Goal: Entertainment & Leisure: Consume media (video, audio)

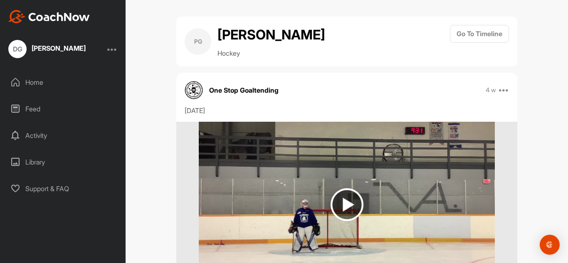
click at [35, 162] on div "Library" at bounding box center [63, 162] width 117 height 21
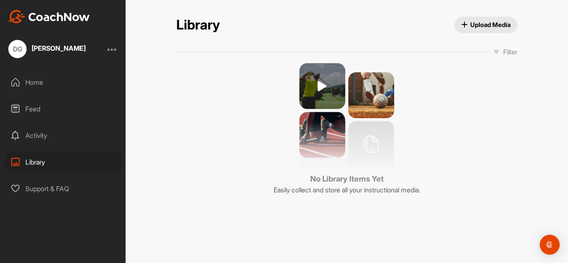
click at [35, 134] on div "Activity" at bounding box center [63, 135] width 117 height 21
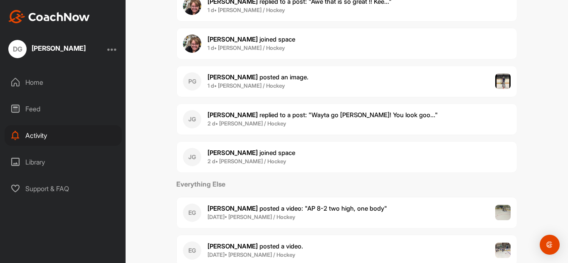
scroll to position [177, 0]
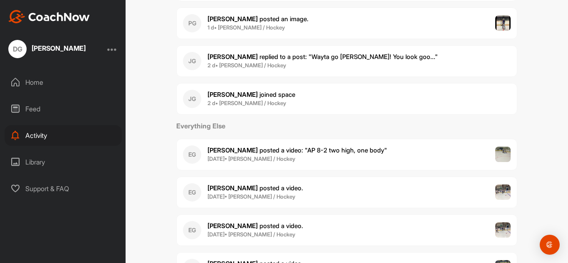
click at [307, 57] on span "[PERSON_NAME] replied to a post : "Wayta go [PERSON_NAME]! You look goo..."" at bounding box center [323, 57] width 230 height 8
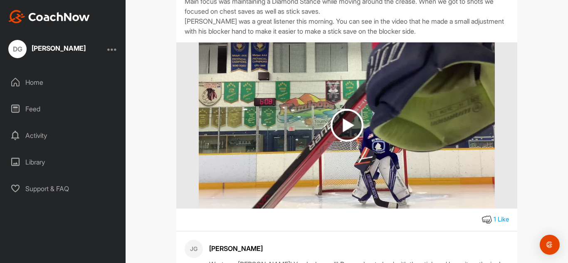
scroll to position [115, 0]
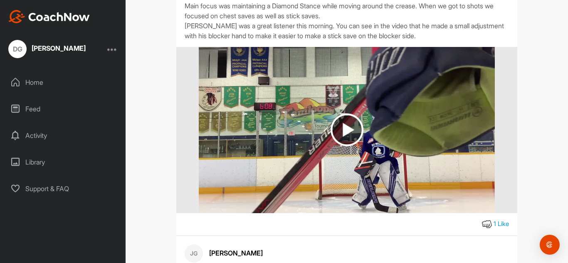
click at [396, 89] on img at bounding box center [347, 130] width 296 height 166
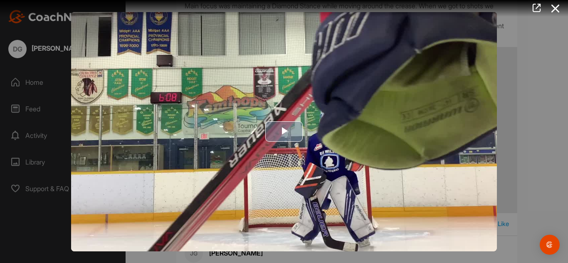
click at [284, 132] on span "Video Player" at bounding box center [284, 132] width 0 height 0
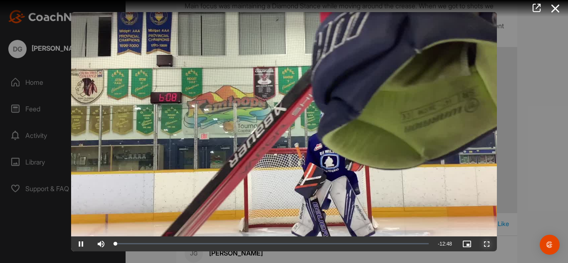
click at [488, 244] on span "Video Player" at bounding box center [487, 244] width 20 height 0
click at [488, 252] on video "Video Player" at bounding box center [284, 132] width 426 height 240
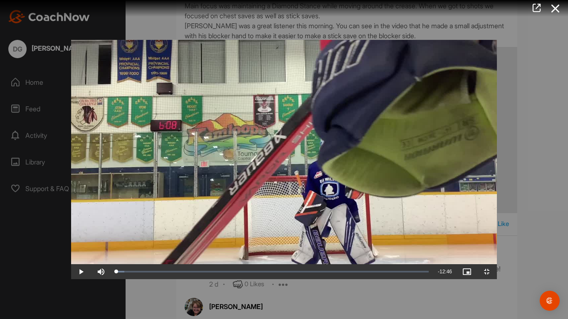
click at [274, 223] on video "Video Player" at bounding box center [284, 160] width 426 height 240
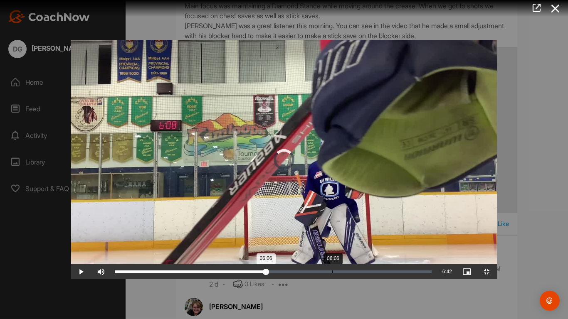
click at [261, 263] on div "Loaded : 2.96% 06:06 06:06" at bounding box center [273, 272] width 317 height 2
click at [292, 263] on div "Loaded : 56.50% 06:56 07:12" at bounding box center [273, 272] width 317 height 2
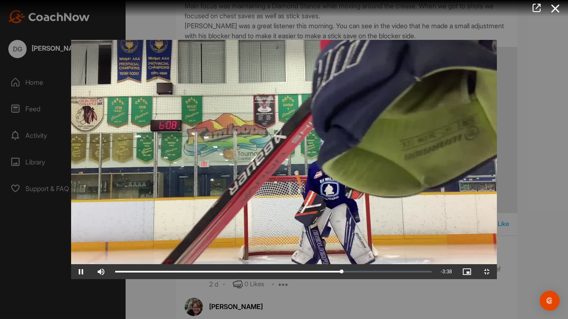
click at [301, 147] on video "Video Player" at bounding box center [284, 160] width 426 height 240
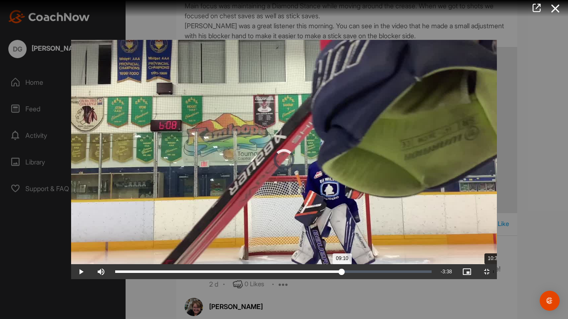
click at [493, 263] on div "10:34" at bounding box center [493, 272] width 0 height 2
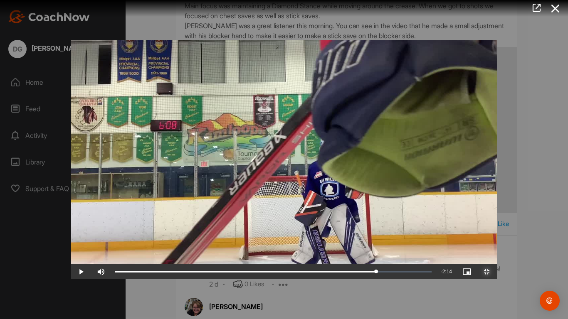
click at [497, 263] on span "Video Player" at bounding box center [487, 272] width 20 height 0
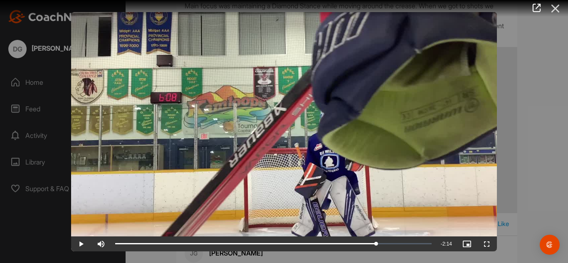
click at [557, 10] on icon at bounding box center [555, 8] width 19 height 15
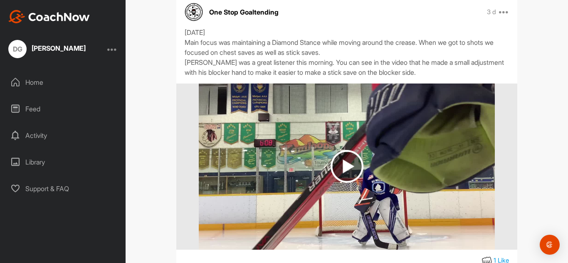
scroll to position [0, 0]
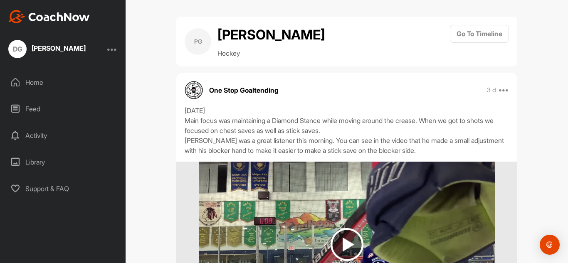
click at [42, 136] on div "Activity" at bounding box center [63, 135] width 117 height 21
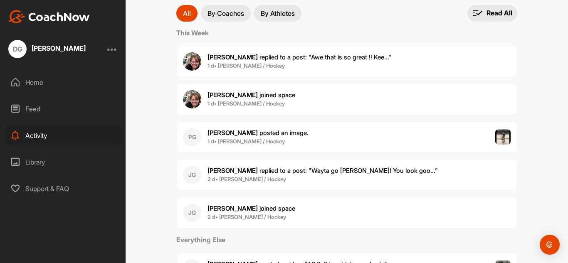
scroll to position [60, 0]
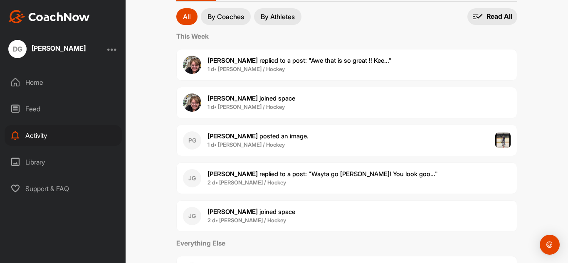
click at [43, 163] on div "Library" at bounding box center [63, 162] width 117 height 21
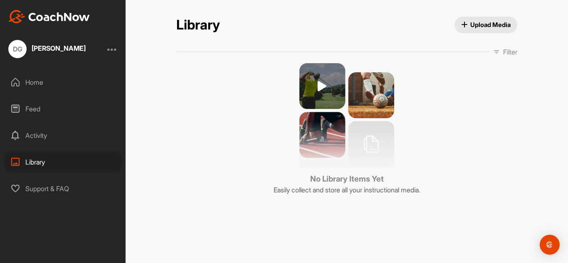
click at [32, 107] on div "Feed" at bounding box center [63, 109] width 117 height 21
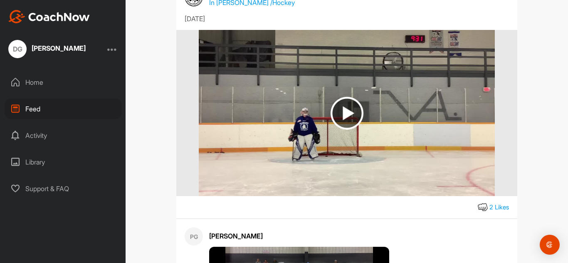
scroll to position [573, 0]
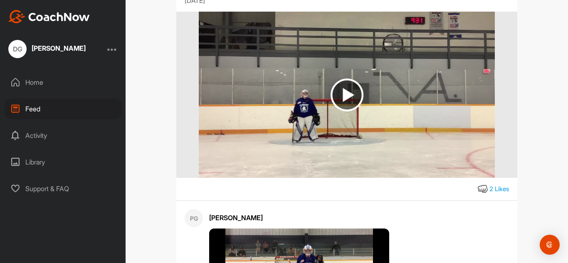
click at [339, 92] on img at bounding box center [347, 95] width 33 height 33
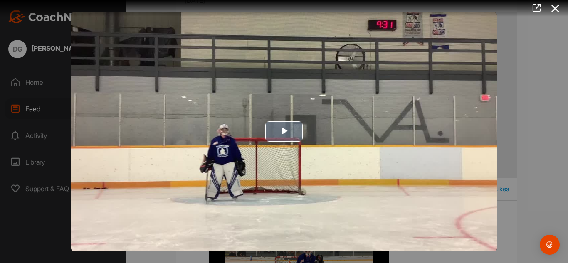
click at [284, 132] on span "Video Player" at bounding box center [284, 132] width 0 height 0
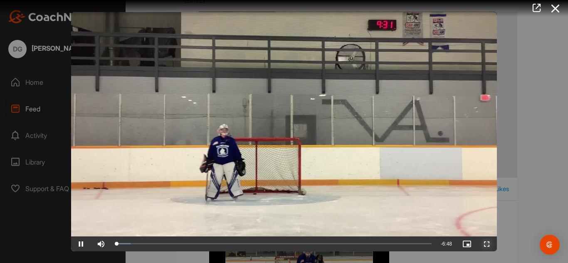
click at [488, 244] on span "Video Player" at bounding box center [487, 244] width 20 height 0
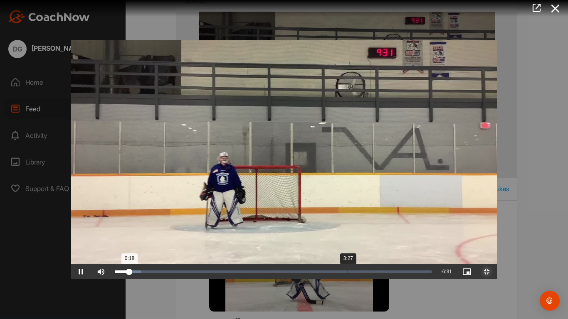
click at [277, 263] on div "Loaded : 8.16% 3:27 0:18" at bounding box center [273, 272] width 317 height 2
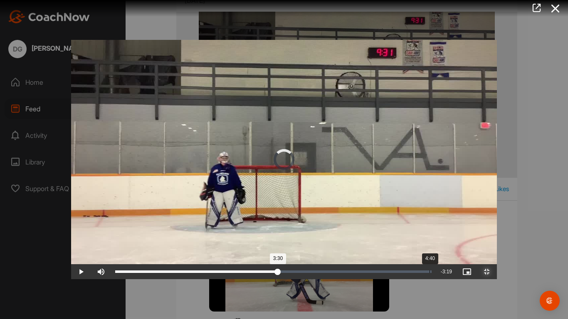
click at [359, 263] on div "Loaded : 52.12% 4:40 3:30" at bounding box center [273, 272] width 317 height 2
click at [294, 263] on div "Loaded : 69.85% 3:42 4:43" at bounding box center [273, 272] width 317 height 2
click at [271, 263] on div "Loaded : 70.04% 3:22 3:22" at bounding box center [273, 272] width 317 height 2
click at [263, 263] on div "Loaded : 70.04% 3:15 3:39" at bounding box center [273, 272] width 317 height 2
click at [297, 263] on div "3:54" at bounding box center [206, 272] width 182 height 2
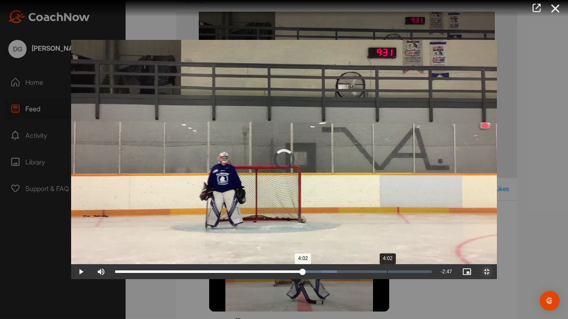
click at [316, 263] on div "Loaded : 70.04% 4:02 4:02" at bounding box center [273, 272] width 317 height 2
click at [327, 263] on div "Loaded : 70.04% 4:12 4:12" at bounding box center [273, 272] width 317 height 2
click at [408, 263] on div "Loaded : 81.49% 5:25 5:31" at bounding box center [273, 272] width 325 height 15
click at [329, 263] on div "Loaded : 87.82% 4:15 4:15" at bounding box center [273, 272] width 325 height 15
click at [317, 263] on div "Loaded : 87.82% 4:04 4:04" at bounding box center [273, 272] width 317 height 2
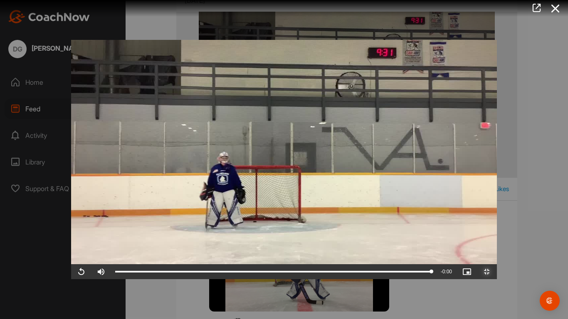
click at [497, 263] on span "Video Player" at bounding box center [487, 272] width 20 height 0
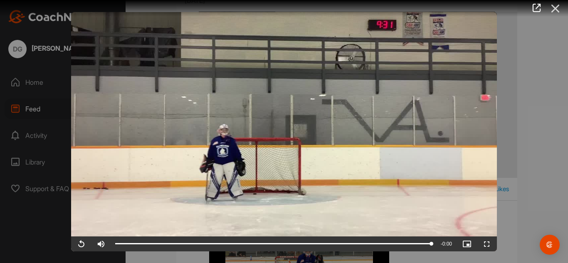
click at [555, 10] on icon at bounding box center [555, 8] width 19 height 15
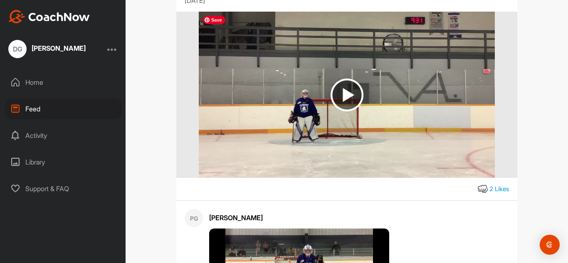
click at [486, 59] on img at bounding box center [347, 95] width 296 height 166
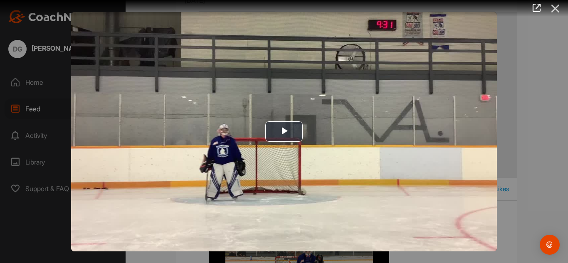
click at [554, 8] on icon at bounding box center [555, 8] width 19 height 15
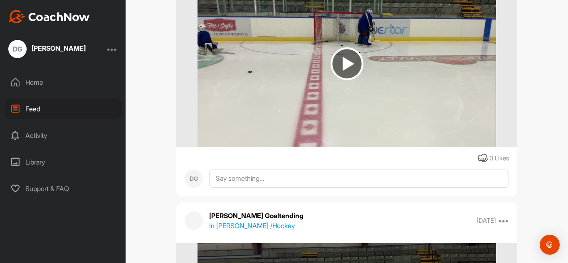
scroll to position [2231, 0]
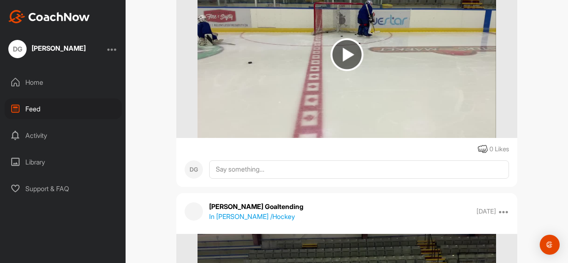
click at [342, 62] on img at bounding box center [347, 54] width 33 height 33
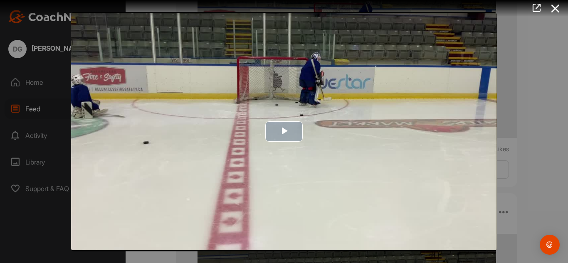
click at [284, 132] on span "Video Player" at bounding box center [284, 132] width 0 height 0
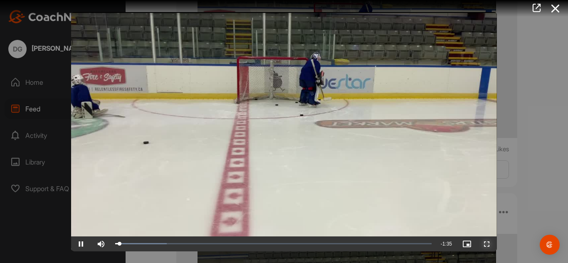
click at [486, 244] on span "Video Player" at bounding box center [487, 244] width 20 height 0
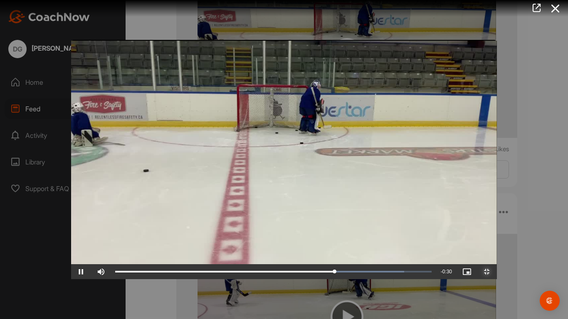
click at [497, 263] on span "Video Player" at bounding box center [487, 272] width 20 height 0
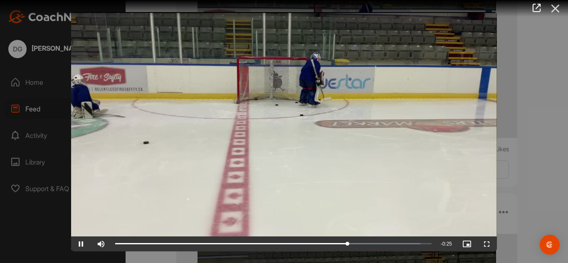
click at [555, 12] on icon at bounding box center [555, 8] width 19 height 15
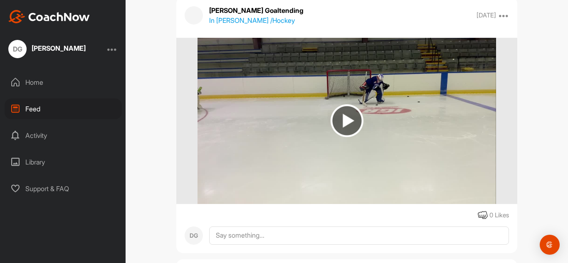
scroll to position [2717, 0]
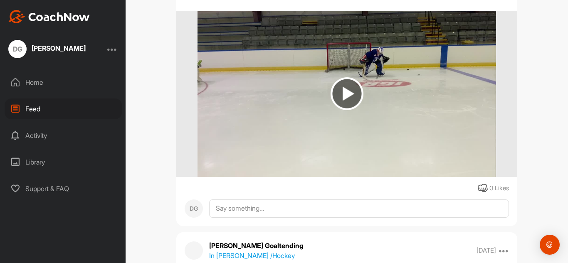
click at [350, 104] on img at bounding box center [347, 93] width 33 height 33
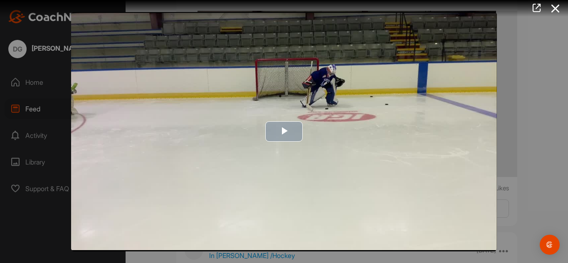
click at [284, 132] on span "Video Player" at bounding box center [284, 132] width 0 height 0
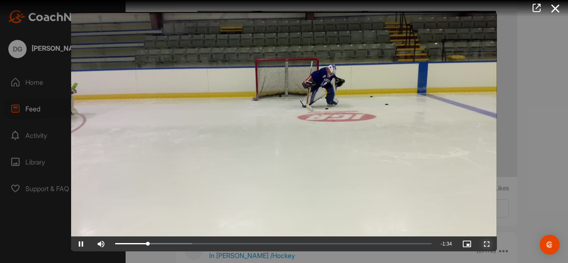
click at [488, 244] on span "Video Player" at bounding box center [487, 244] width 20 height 0
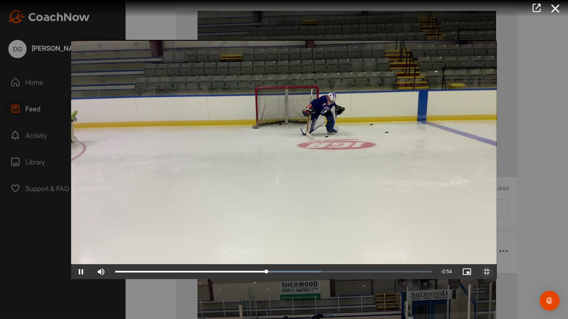
click at [497, 263] on span "Video Player" at bounding box center [487, 272] width 20 height 0
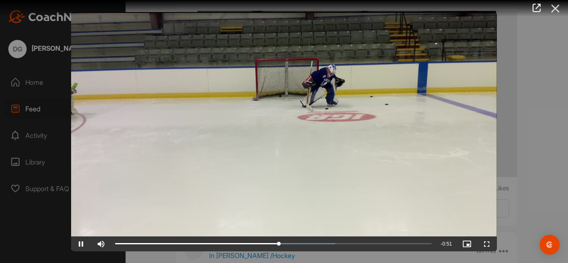
click at [560, 11] on icon at bounding box center [555, 8] width 19 height 15
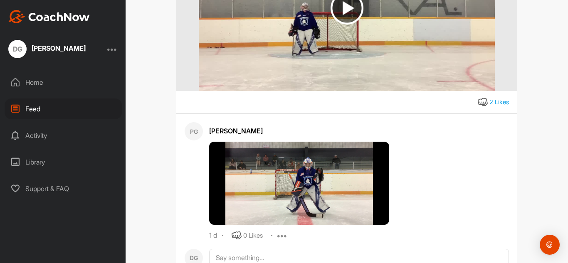
scroll to position [715, 0]
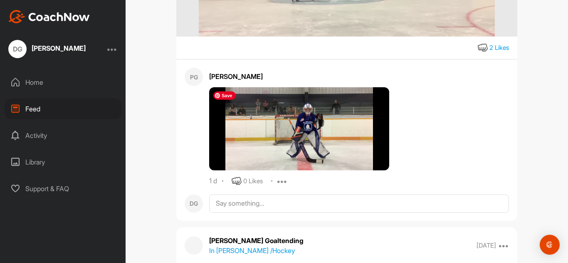
click at [308, 129] on img at bounding box center [299, 128] width 180 height 83
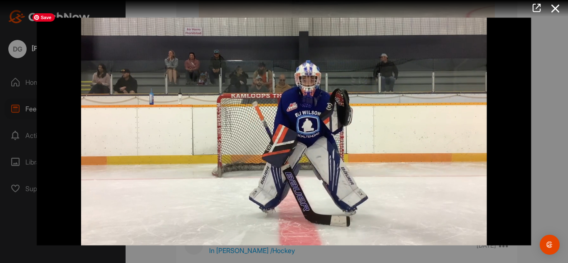
click at [499, 215] on img at bounding box center [283, 131] width 511 height 245
click at [365, 166] on img at bounding box center [283, 131] width 511 height 245
click at [538, 7] on icon at bounding box center [537, 7] width 10 height 9
click at [556, 9] on icon at bounding box center [555, 8] width 19 height 15
